Goal: Task Accomplishment & Management: Manage account settings

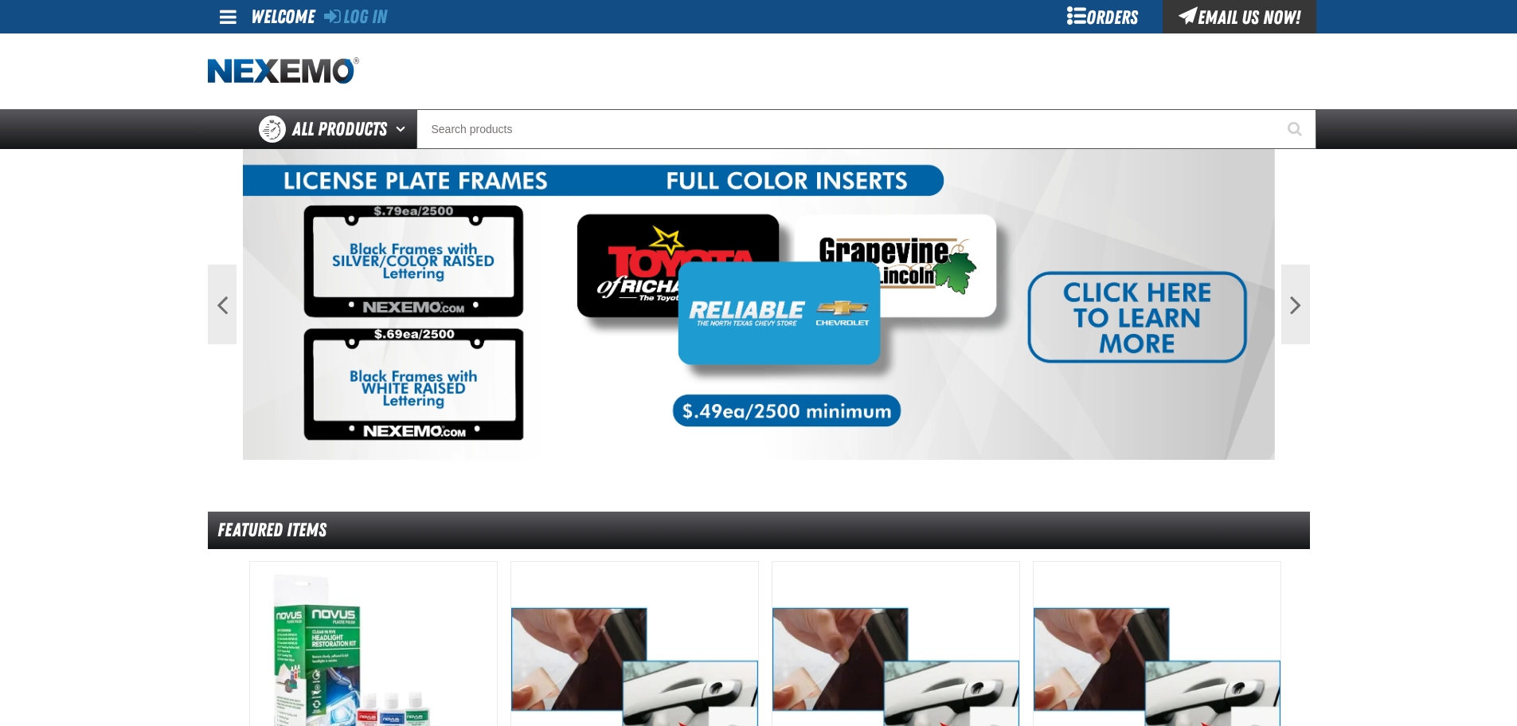
click at [1070, 20] on div "Orders" at bounding box center [1102, 16] width 119 height 33
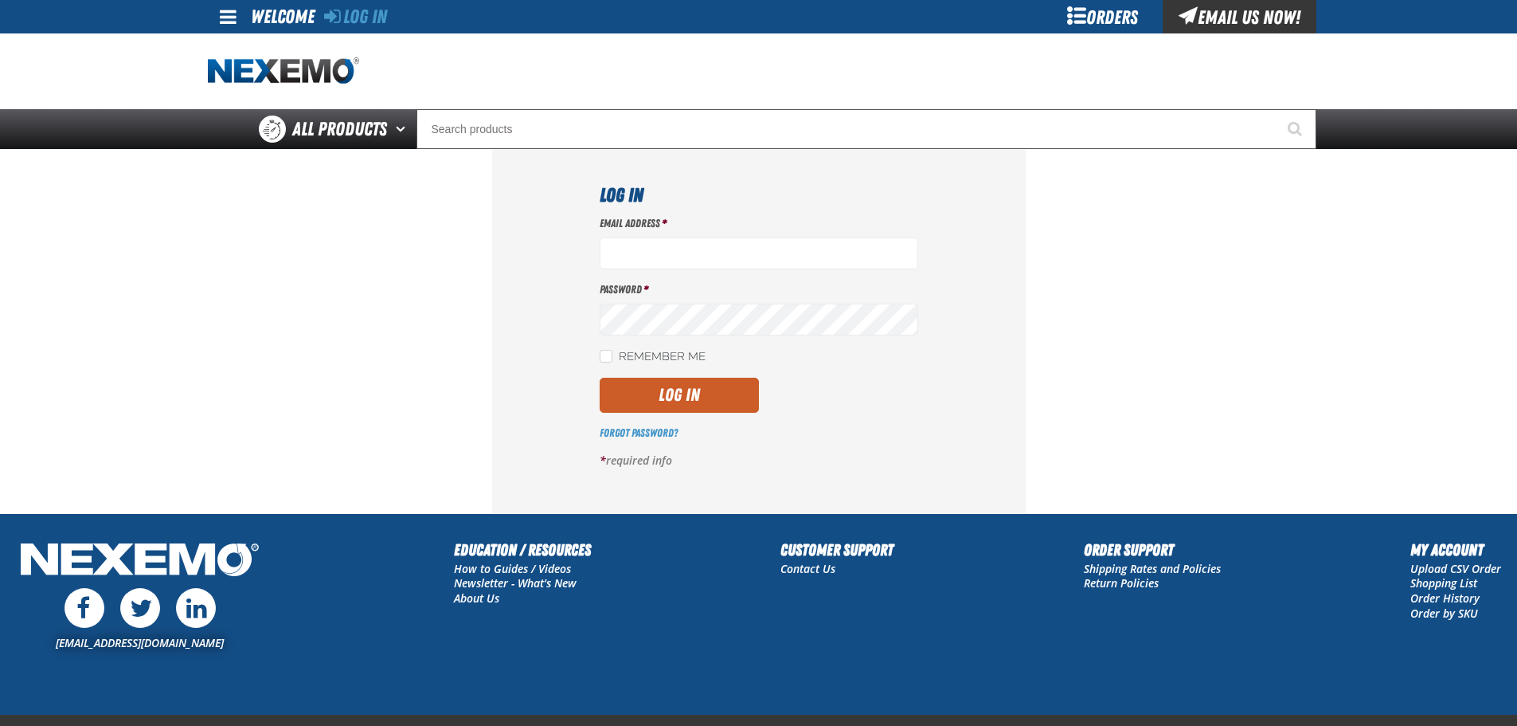
type input "[EMAIL_ADDRESS][DOMAIN_NAME]"
click at [618, 354] on label "Remember Me" at bounding box center [653, 357] width 106 height 15
click at [612, 354] on input "Remember Me" at bounding box center [606, 356] width 13 height 13
checkbox input "true"
click at [630, 389] on button "Log In" at bounding box center [679, 394] width 159 height 35
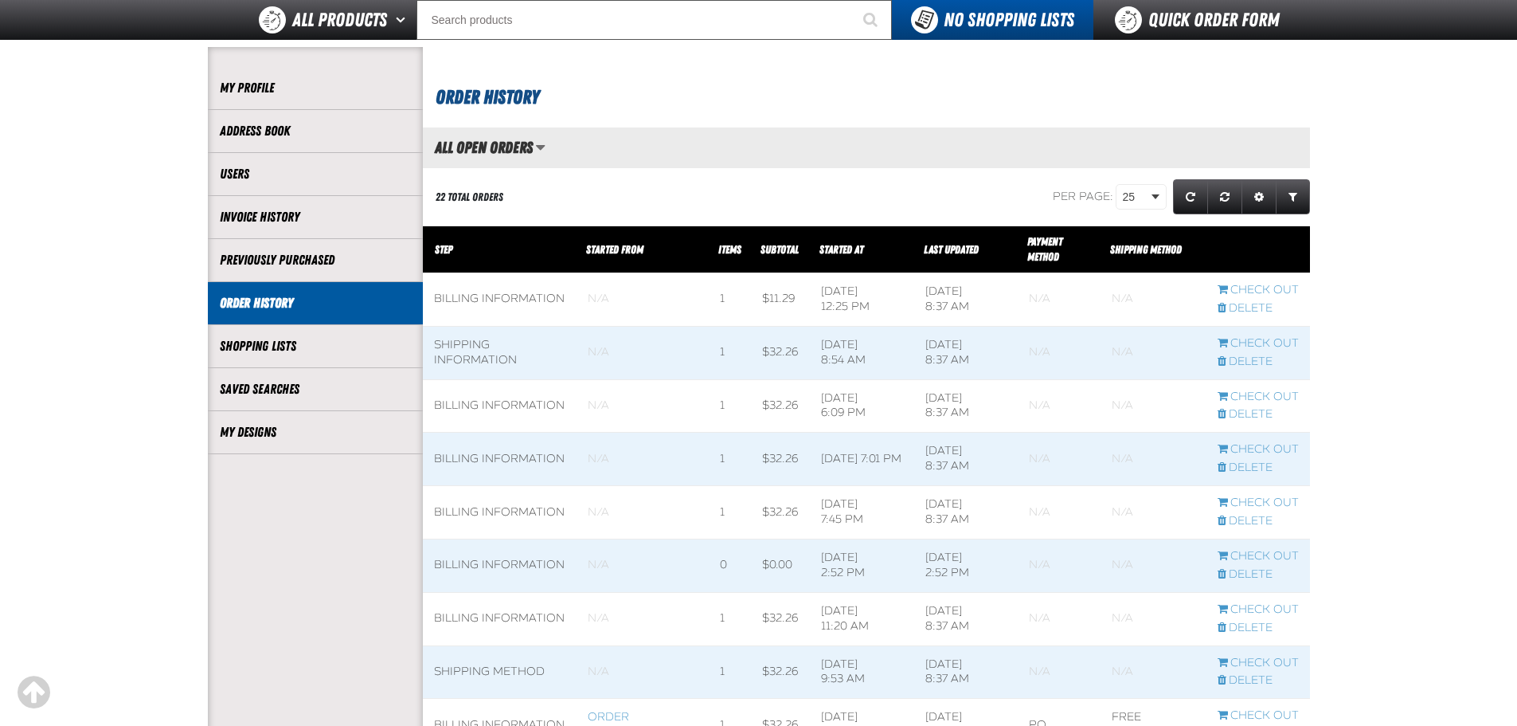
scroll to position [265, 0]
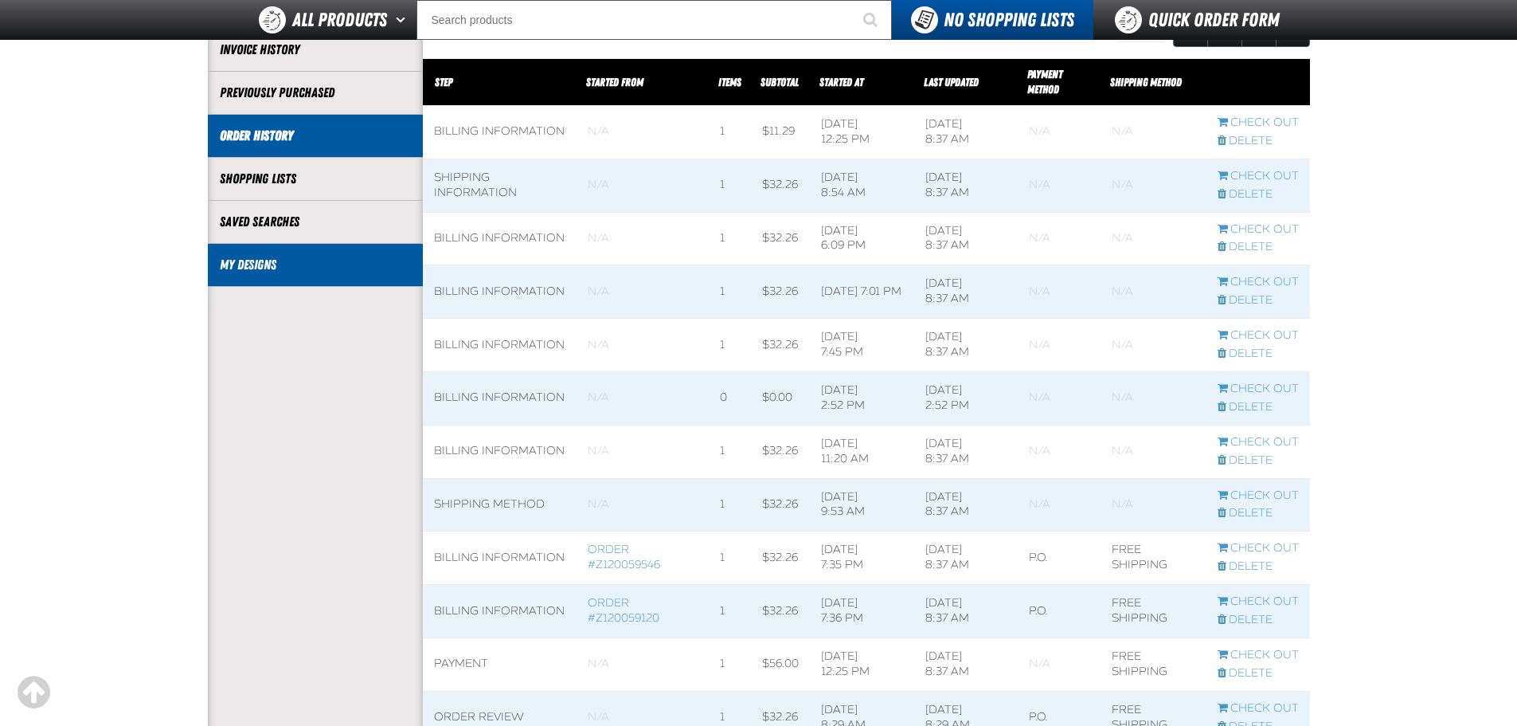
click at [244, 272] on link "My Designs" at bounding box center [315, 265] width 191 height 18
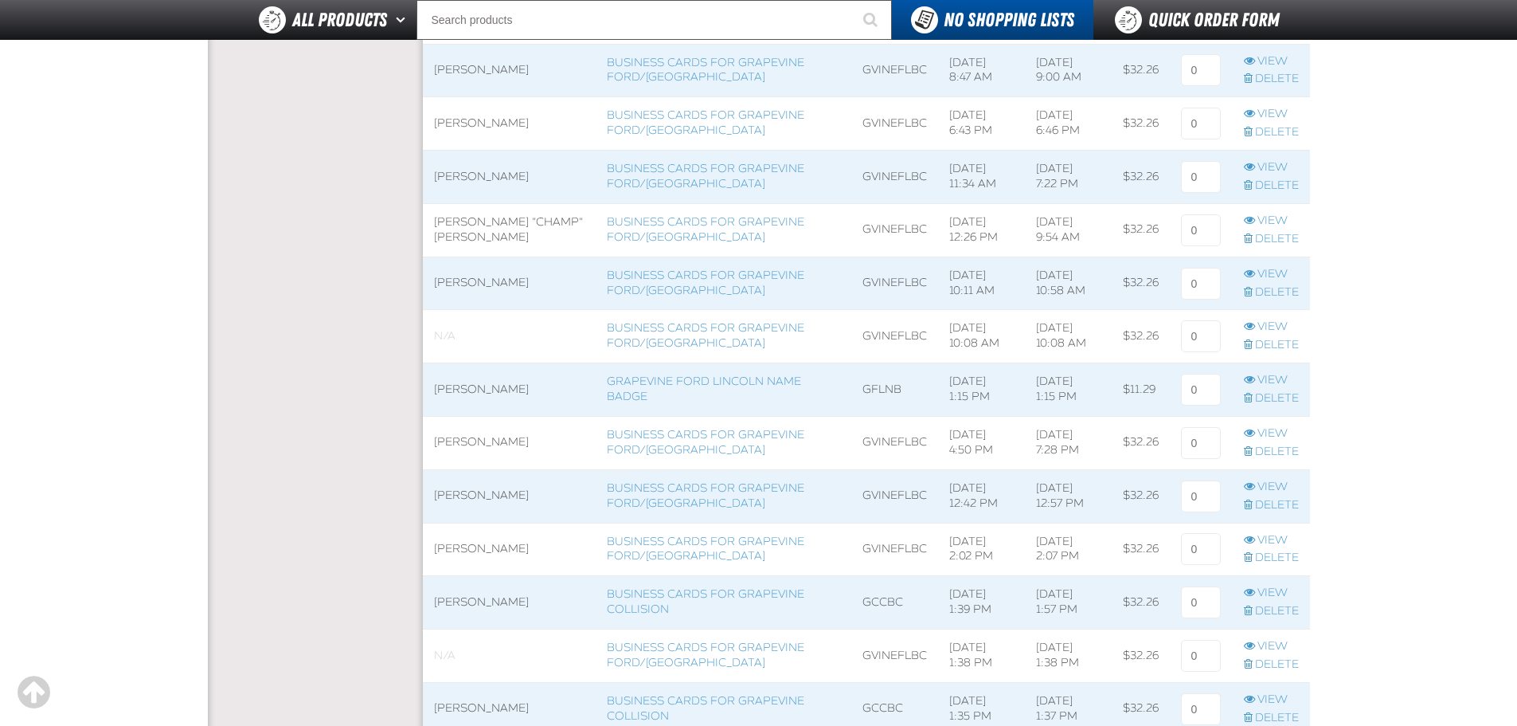
scroll to position [1062, 0]
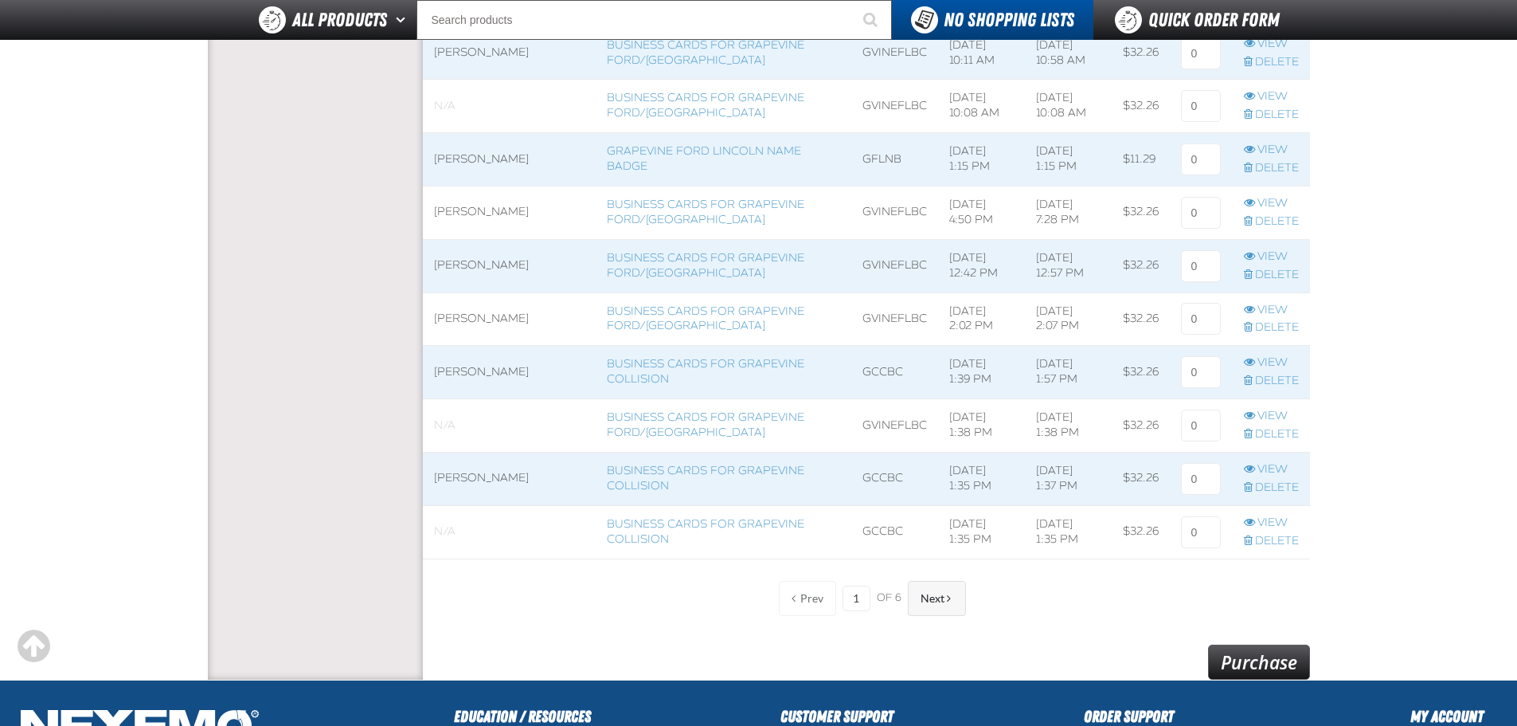
click at [953, 609] on button "Next" at bounding box center [937, 598] width 58 height 35
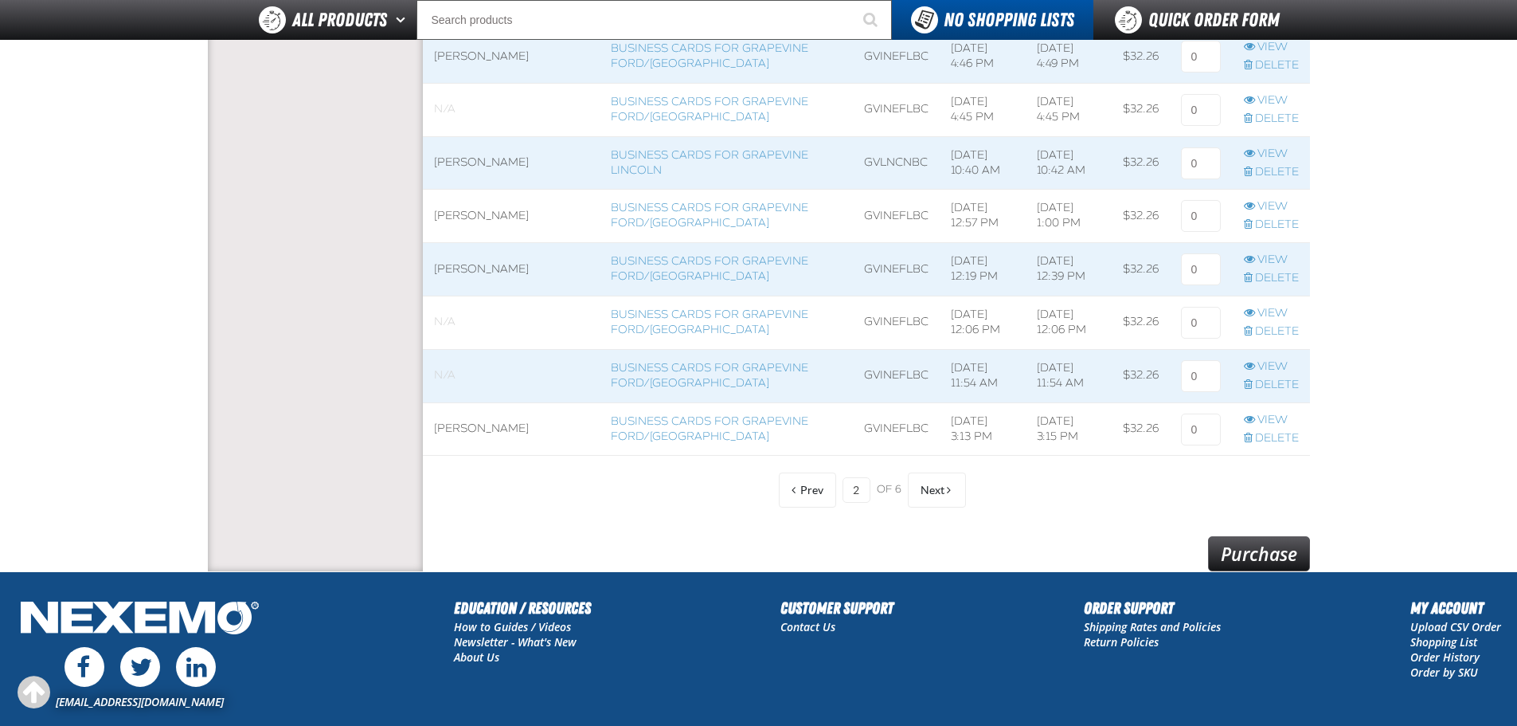
scroll to position [1320, 0]
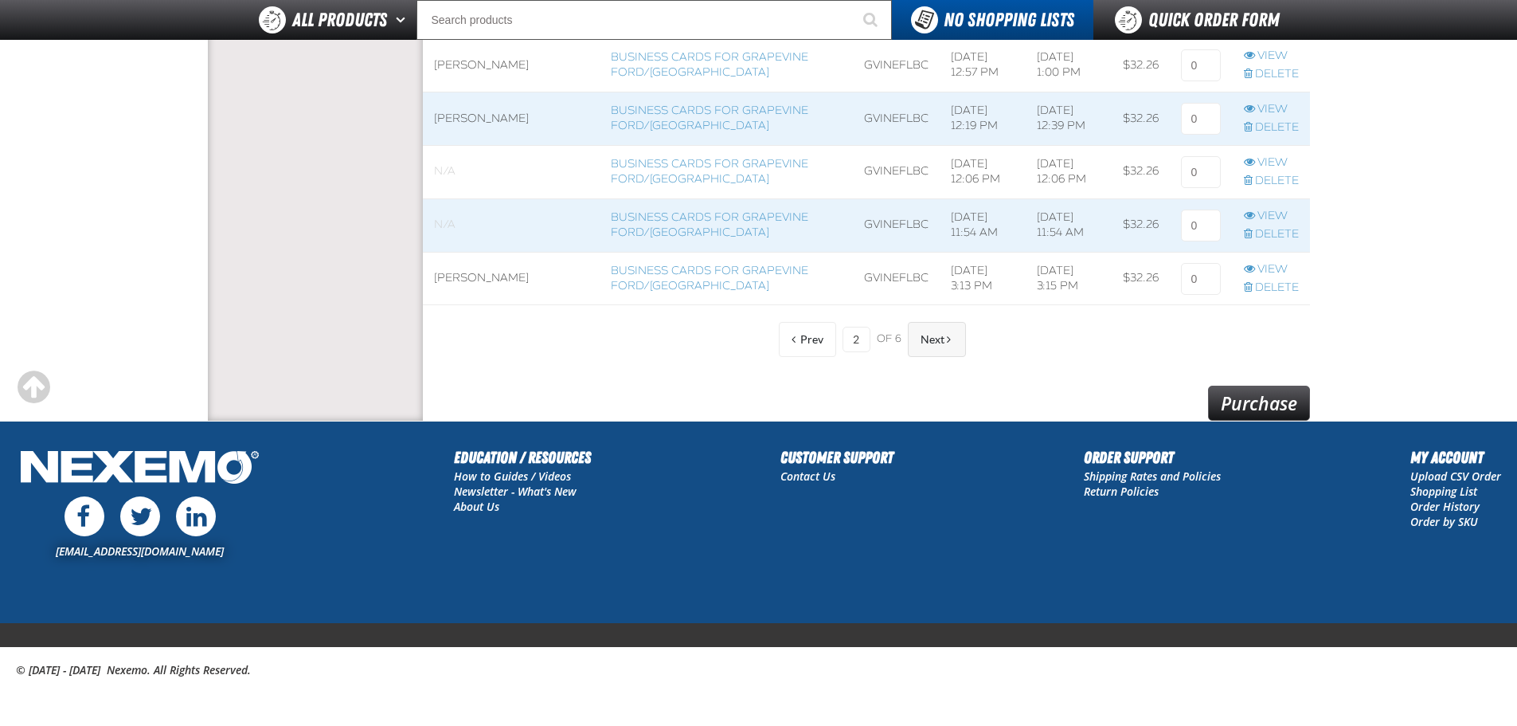
click at [932, 337] on span "Next" at bounding box center [933, 339] width 24 height 13
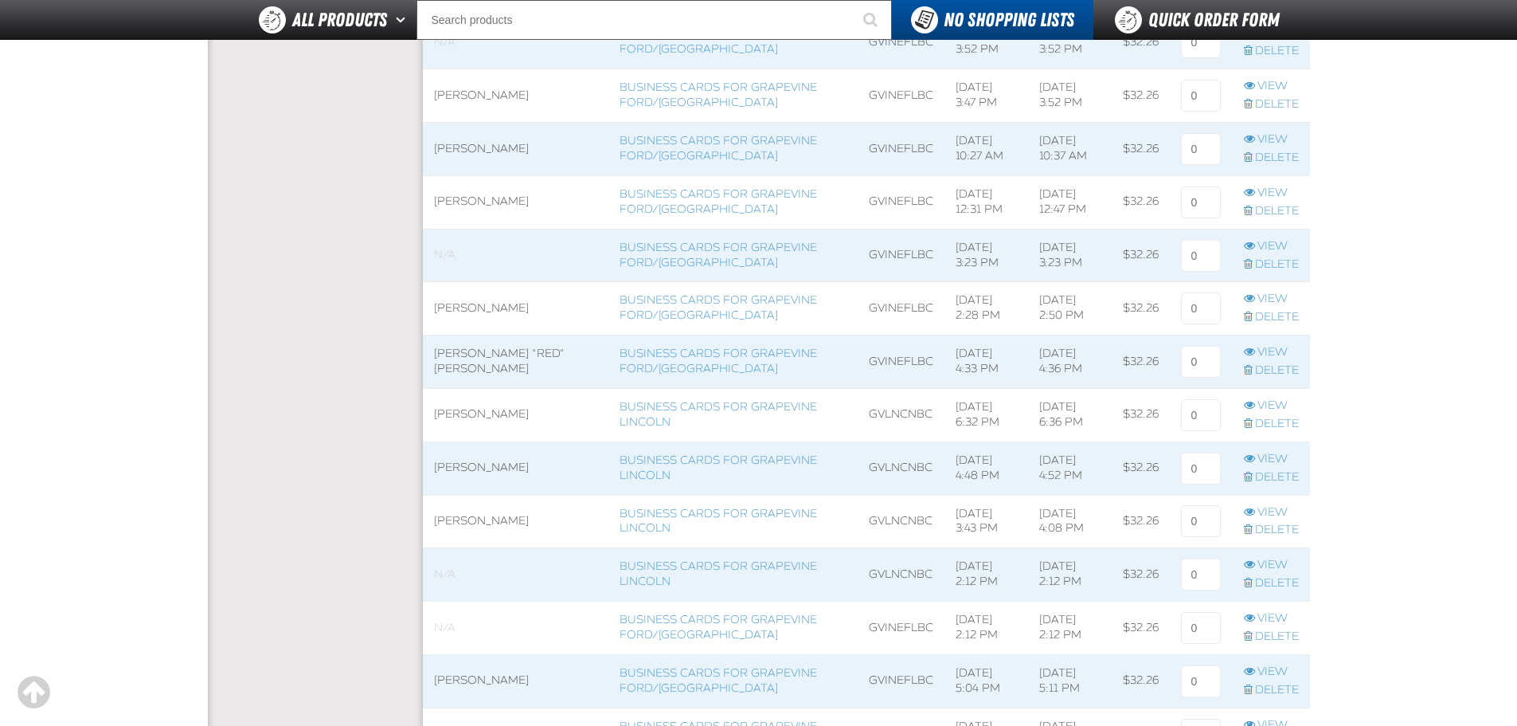
scroll to position [789, 0]
